Goal: Navigation & Orientation: Find specific page/section

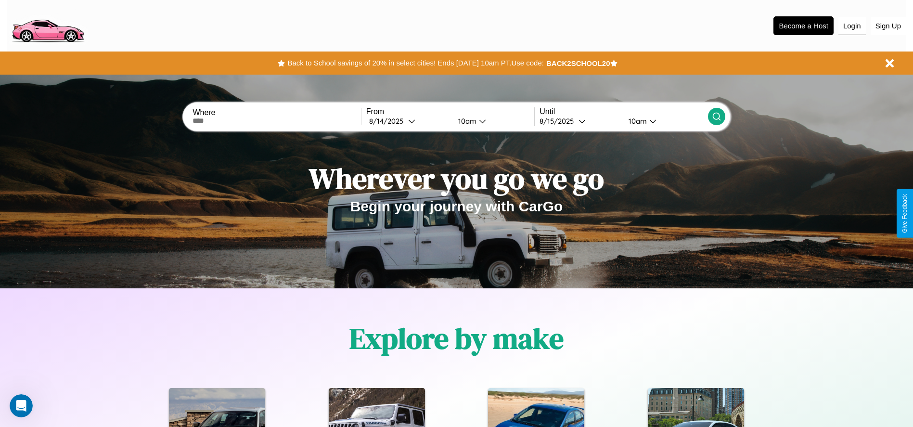
click at [852, 26] on button "Login" at bounding box center [852, 26] width 27 height 18
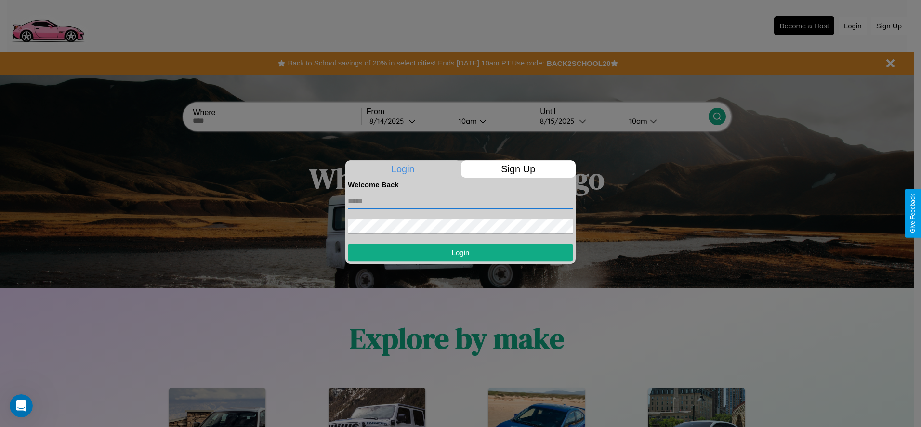
click at [460, 201] on input "text" at bounding box center [460, 201] width 225 height 15
type input "**********"
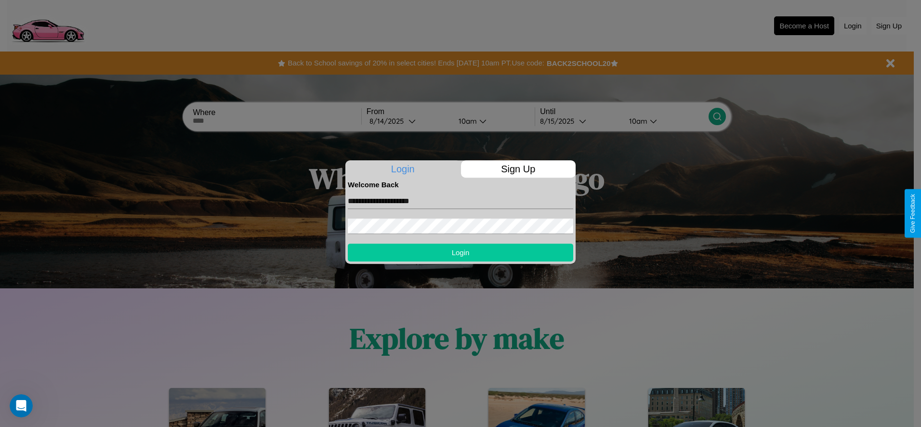
click at [460, 252] on button "Login" at bounding box center [460, 253] width 225 height 18
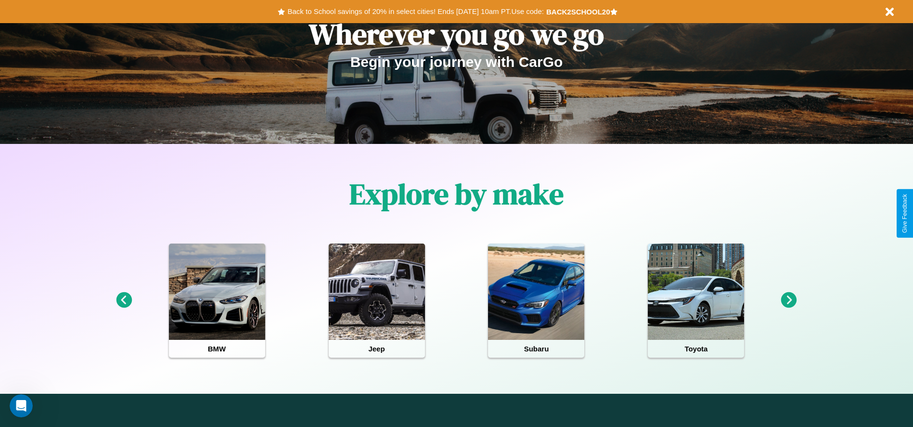
scroll to position [550, 0]
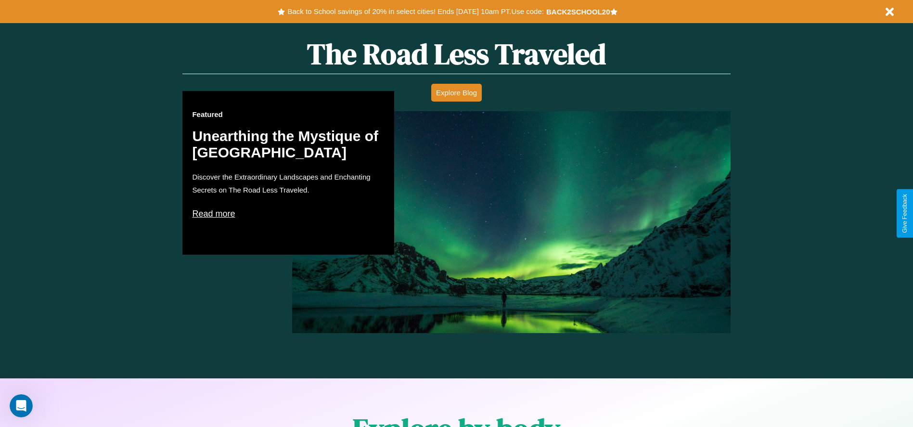
click at [288, 213] on p "Read more" at bounding box center [288, 213] width 193 height 15
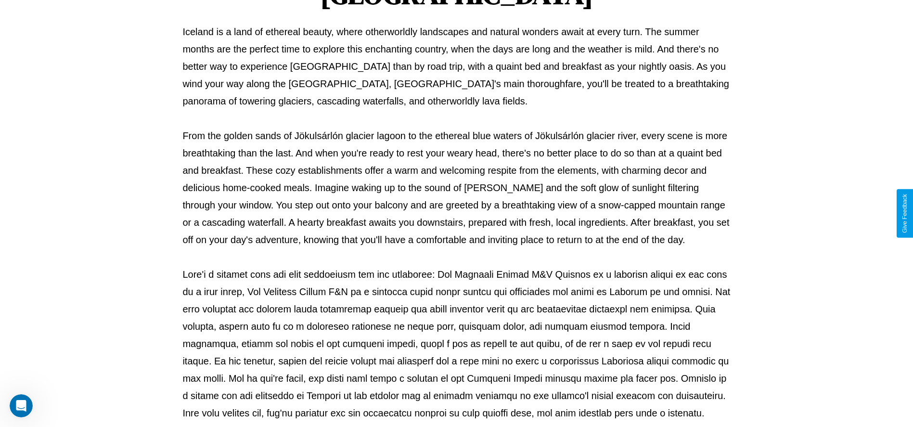
scroll to position [319, 0]
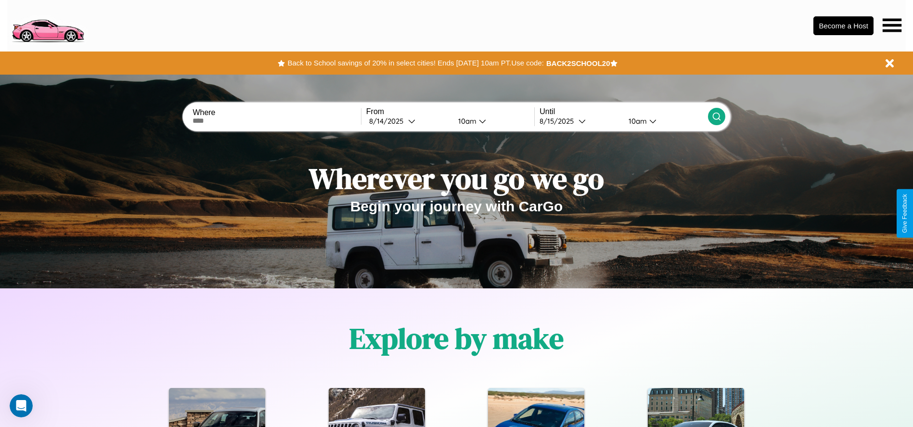
click at [892, 25] on icon at bounding box center [892, 24] width 19 height 13
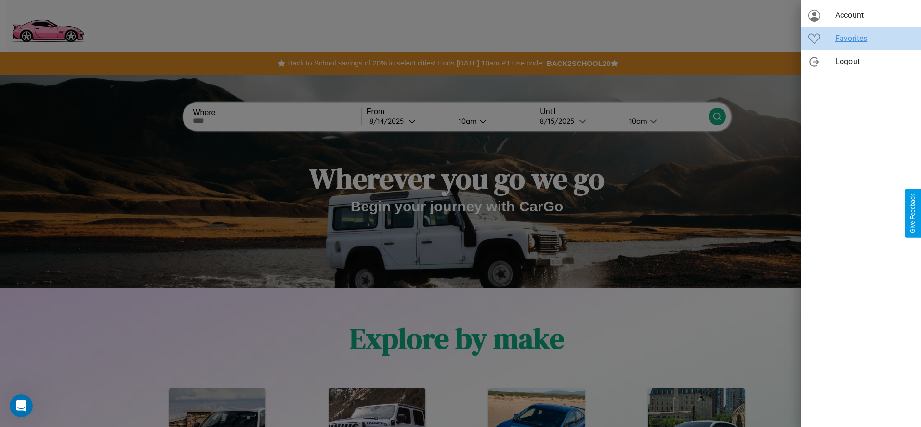
click at [860, 39] on span "Favorites" at bounding box center [874, 39] width 78 height 12
